Goal: Navigation & Orientation: Find specific page/section

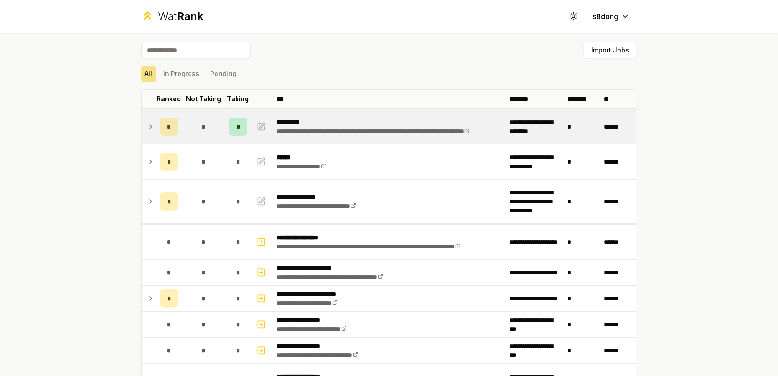
click at [148, 128] on icon at bounding box center [150, 126] width 7 height 11
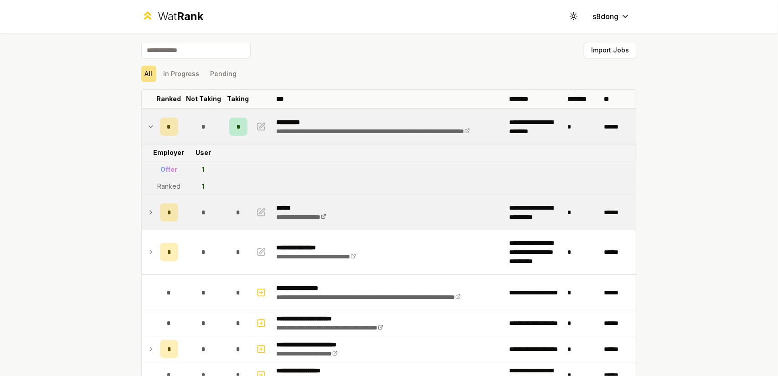
click at [146, 218] on td at bounding box center [149, 212] width 15 height 35
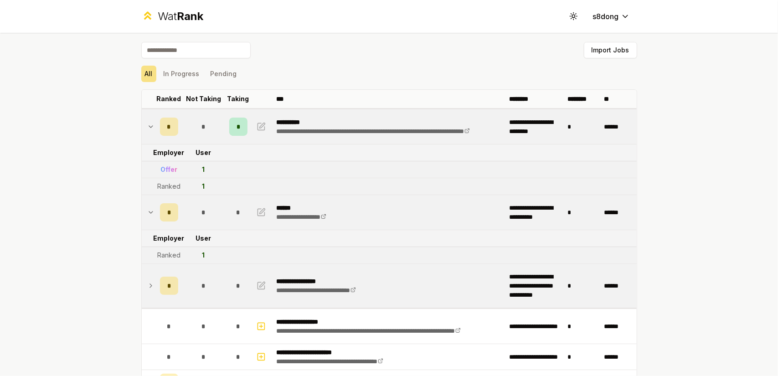
click at [149, 284] on icon at bounding box center [150, 285] width 7 height 11
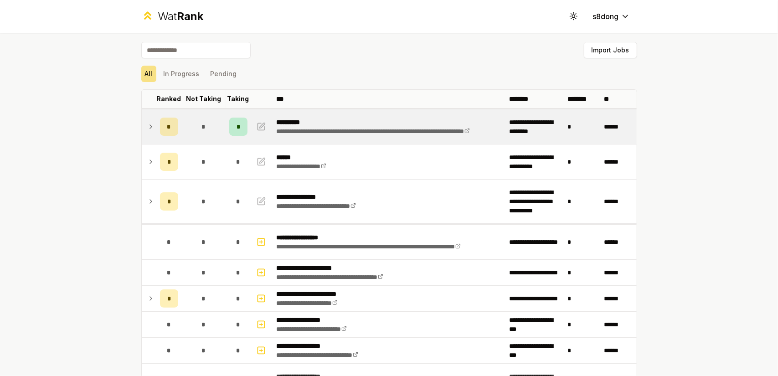
click at [147, 127] on icon at bounding box center [150, 126] width 7 height 11
click at [142, 122] on td at bounding box center [149, 126] width 15 height 35
